Goal: Task Accomplishment & Management: Manage account settings

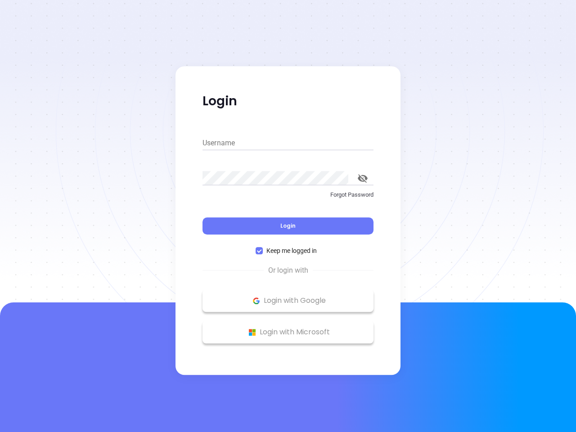
click at [288, 216] on div "Login" at bounding box center [288, 221] width 171 height 28
click at [288, 143] on input "Username" at bounding box center [288, 143] width 171 height 14
click at [363, 178] on icon "toggle password visibility" at bounding box center [363, 178] width 10 height 9
click at [288, 226] on span "Login" at bounding box center [287, 226] width 15 height 8
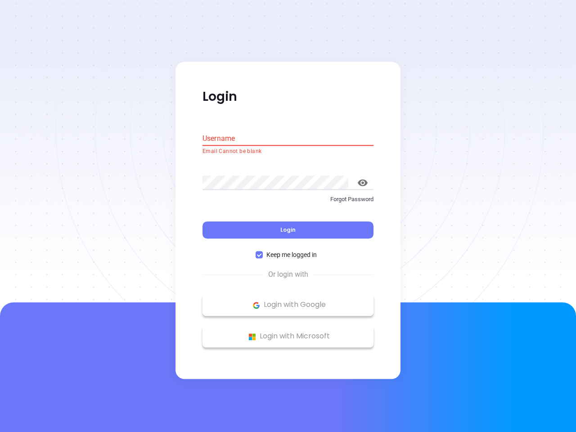
click at [288, 251] on span "Keep me logged in" at bounding box center [292, 255] width 58 height 10
click at [263, 252] on input "Keep me logged in" at bounding box center [259, 255] width 7 height 7
checkbox input "false"
click at [288, 301] on p "Login with Google" at bounding box center [288, 305] width 162 height 14
click at [288, 332] on p "Login with Microsoft" at bounding box center [288, 337] width 162 height 14
